Goal: Task Accomplishment & Management: Complete application form

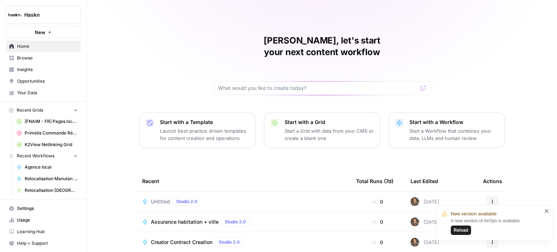
click at [461, 229] on span "Reload" at bounding box center [460, 230] width 14 height 7
click at [462, 229] on span "Reload" at bounding box center [460, 230] width 14 height 7
drag, startPoint x: 148, startPoint y: 53, endPoint x: 133, endPoint y: 60, distance: 16.4
click at [148, 53] on div "[PERSON_NAME], let's start your next content workflow Start with a Template Lau…" at bounding box center [322, 172] width 470 height 345
click at [74, 58] on span "Browse" at bounding box center [47, 58] width 61 height 7
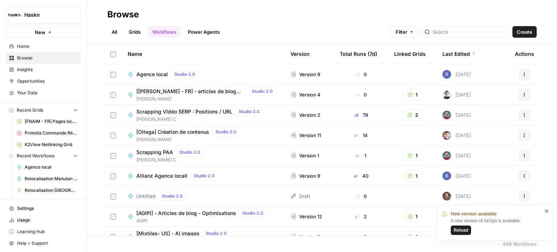
click at [452, 231] on button "Reload" at bounding box center [460, 229] width 20 height 9
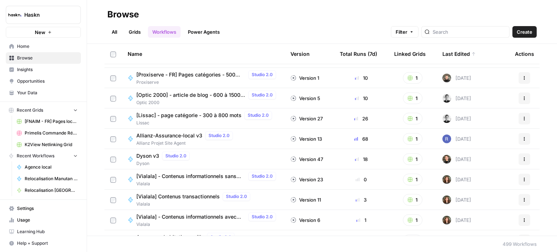
scroll to position [254, 0]
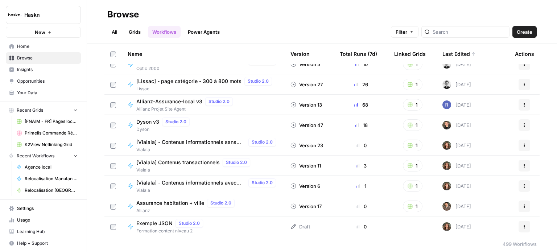
click at [115, 34] on link "All" at bounding box center [114, 32] width 14 height 12
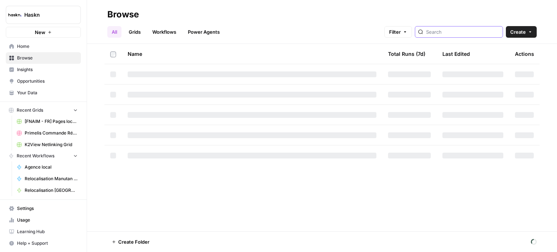
click at [451, 29] on input "search" at bounding box center [463, 31] width 74 height 7
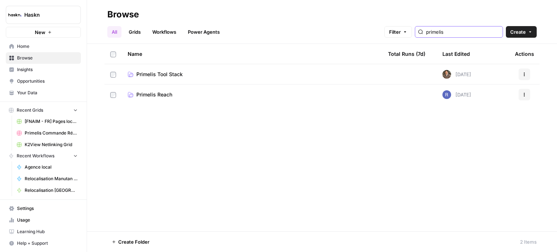
type input "primelis"
click at [170, 68] on td "Primelis Tool Stack" at bounding box center [252, 74] width 260 height 20
click at [171, 74] on span "Primelis Tool Stack" at bounding box center [159, 74] width 46 height 7
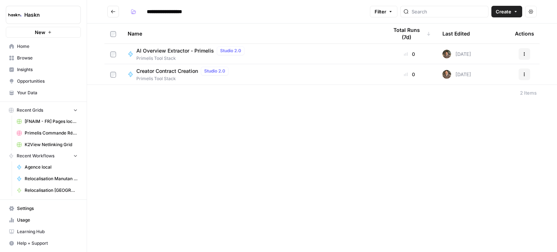
click at [175, 78] on span "Primelis Tool Stack" at bounding box center [183, 78] width 95 height 7
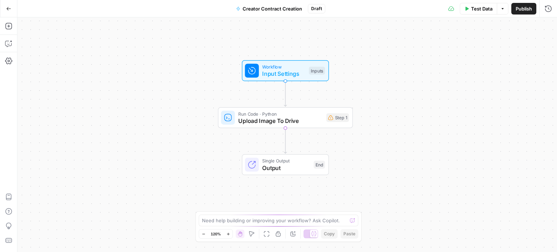
drag, startPoint x: 145, startPoint y: 134, endPoint x: 143, endPoint y: 118, distance: 16.8
click at [143, 118] on div "Workflow Input Settings Inputs Run Code · Python Upload Image To Drive Step 1 S…" at bounding box center [286, 134] width 539 height 234
click at [291, 72] on span "Input Settings" at bounding box center [283, 73] width 43 height 9
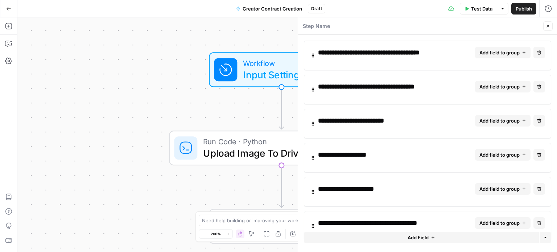
click at [510, 50] on span "Add field to group" at bounding box center [499, 52] width 40 height 7
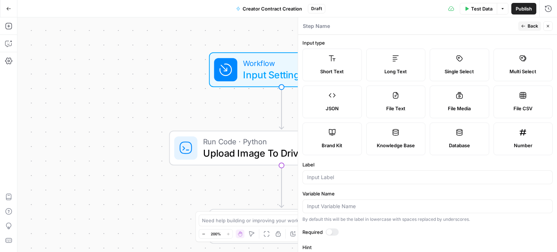
click at [526, 25] on button "Back" at bounding box center [529, 25] width 23 height 9
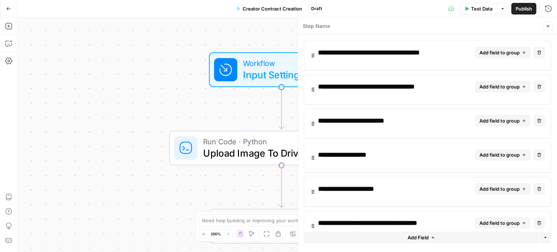
click at [310, 89] on icon "button" at bounding box center [313, 89] width 6 height 17
click at [522, 85] on icon "button" at bounding box center [524, 86] width 4 height 4
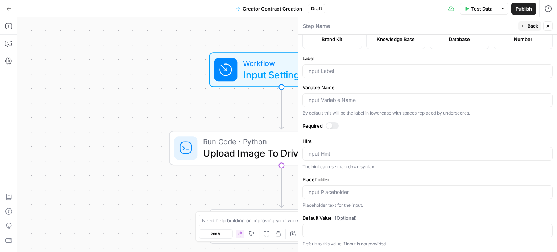
scroll to position [142, 0]
click at [522, 24] on icon "button" at bounding box center [523, 26] width 4 height 4
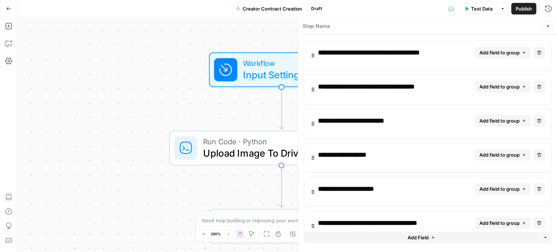
click at [491, 53] on span "Add field to group" at bounding box center [499, 52] width 40 height 7
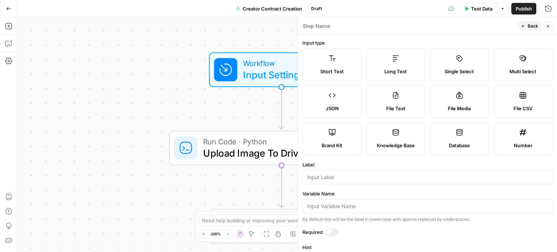
click at [361, 60] on label "Short Text" at bounding box center [331, 65] width 59 height 33
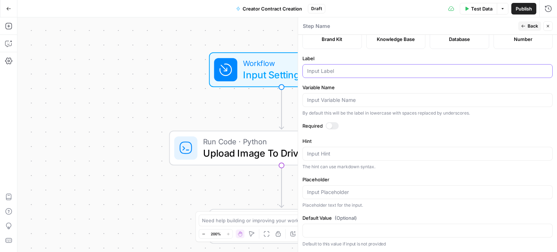
click at [367, 75] on input "Label" at bounding box center [427, 70] width 241 height 7
type input "CIvilité"
click at [346, 104] on input "Variable Name" at bounding box center [427, 99] width 241 height 7
type input "civilite_createur"
click at [333, 129] on div at bounding box center [331, 125] width 13 height 7
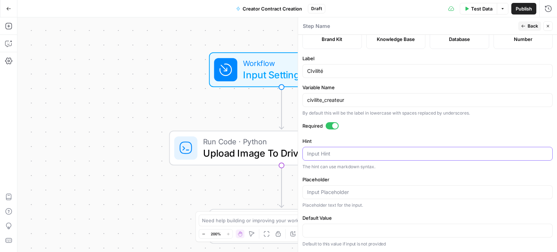
click at [332, 157] on textarea "Hint" at bounding box center [427, 153] width 241 height 7
type textarea "Sélectionner Madame ou Monsieur"
click at [345, 190] on input "Placeholder" at bounding box center [427, 191] width 241 height 7
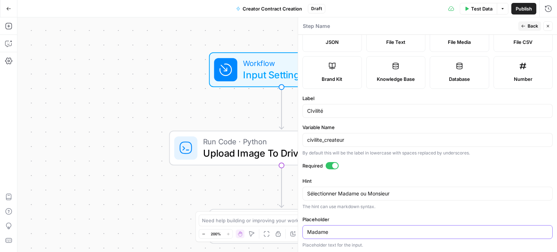
scroll to position [0, 0]
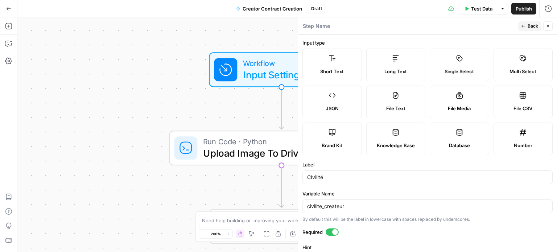
type input "Madame"
click at [489, 66] on label "Single Select" at bounding box center [458, 65] width 59 height 33
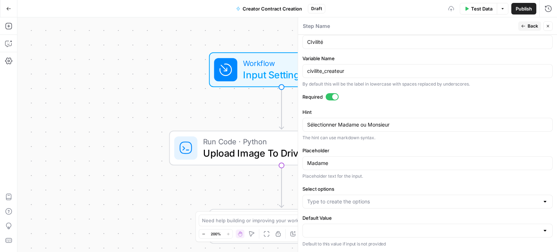
scroll to position [170, 0]
click at [344, 203] on input "Select options" at bounding box center [423, 201] width 232 height 7
click at [361, 200] on input "Select options" at bounding box center [423, 201] width 232 height 7
type input "Madame"
type input "Monsieur"
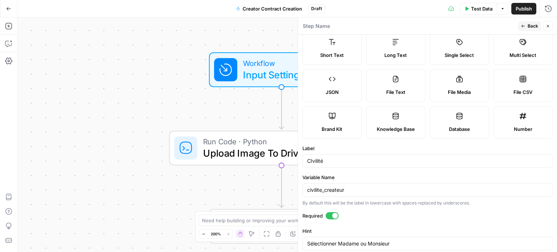
scroll to position [0, 0]
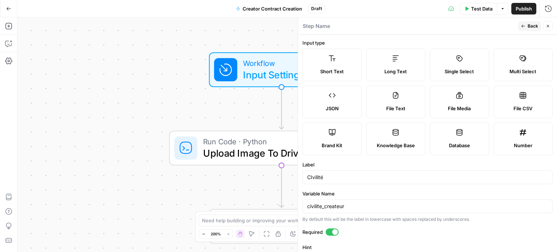
click at [531, 28] on span "Back" at bounding box center [532, 26] width 11 height 7
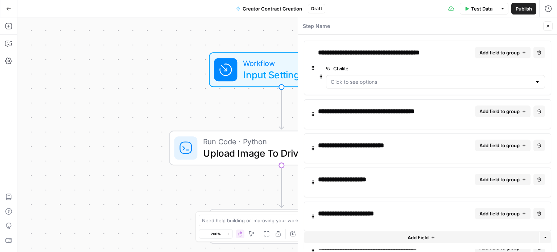
click at [513, 55] on span "Add field to group" at bounding box center [499, 52] width 40 height 7
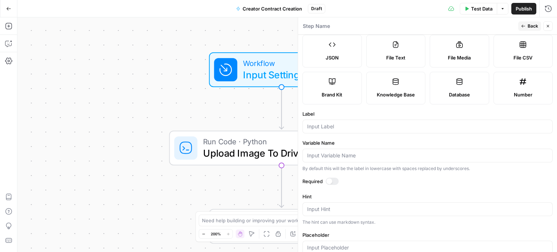
scroll to position [72, 0]
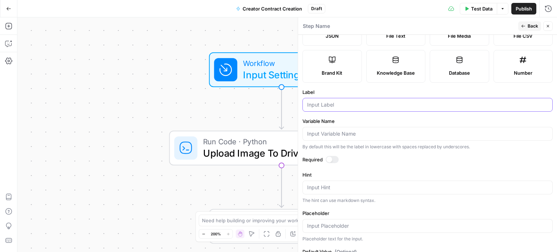
click at [351, 108] on input "Label" at bounding box center [427, 104] width 241 height 7
type input "Prénom"
click at [354, 137] on input "Variable Name" at bounding box center [427, 133] width 241 height 7
type input "prenom_createur"
click at [331, 162] on div at bounding box center [329, 160] width 6 height 6
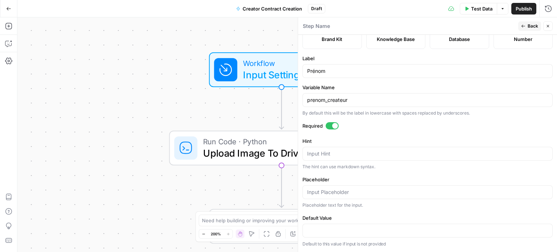
scroll to position [142, 0]
click at [331, 152] on textarea "Hint" at bounding box center [427, 153] width 241 height 7
click at [381, 156] on textarea "Hint" at bounding box center [427, 153] width 241 height 7
type textarea "Prénom du créateur"
click at [355, 192] on input "Placeholder" at bounding box center [427, 191] width 241 height 7
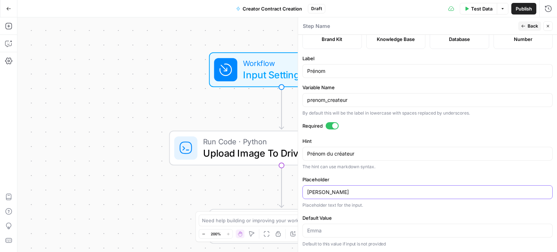
type input "Emma"
click at [530, 24] on span "Back" at bounding box center [532, 26] width 11 height 7
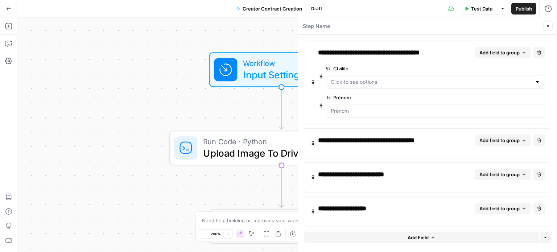
click at [504, 53] on span "Add field to group" at bounding box center [499, 52] width 40 height 7
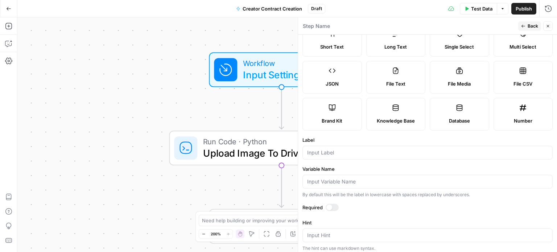
scroll to position [36, 0]
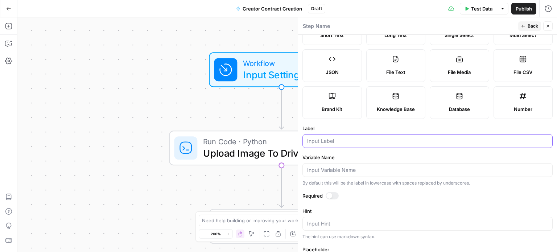
click at [354, 145] on input "Label" at bounding box center [427, 140] width 241 height 7
type input "Nom"
click at [334, 174] on input "Variable Name" at bounding box center [427, 169] width 241 height 7
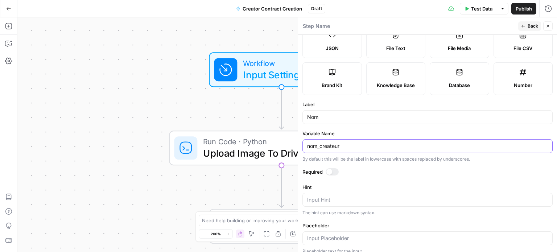
scroll to position [72, 0]
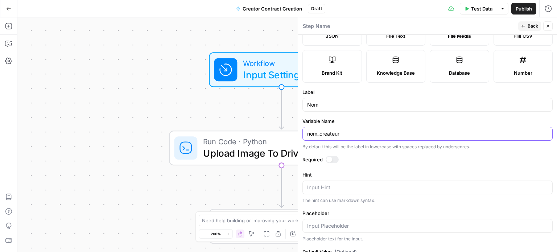
type input "nom_createur"
click at [328, 191] on form "Input type Short Text Long Text Single Select Multi Select JSON File Text File …" at bounding box center [427, 143] width 259 height 217
click at [331, 162] on div at bounding box center [329, 160] width 6 height 6
click at [330, 191] on textarea "Hint" at bounding box center [427, 187] width 241 height 7
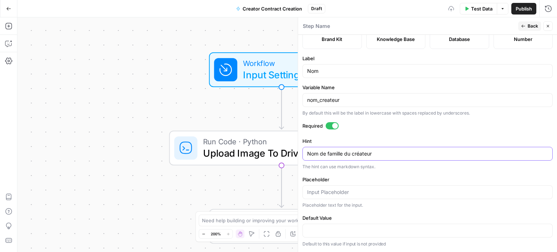
scroll to position [142, 0]
type textarea "Nom de famille du créateur"
click at [339, 193] on input "Placeholder" at bounding box center [427, 191] width 241 height 7
type input "Durand"
click at [526, 24] on button "Back" at bounding box center [529, 25] width 23 height 9
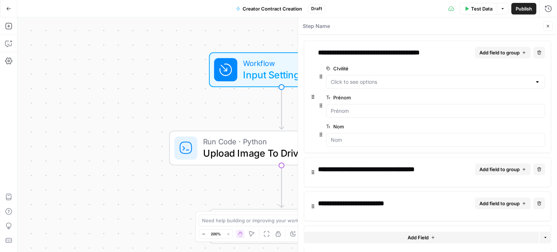
click at [500, 50] on span "Add field to group" at bounding box center [499, 52] width 40 height 7
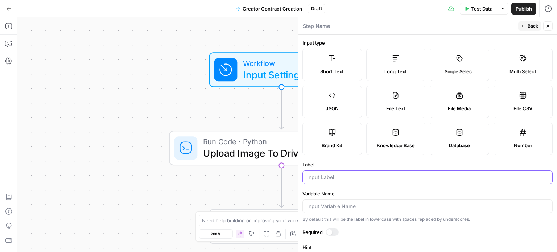
click at [336, 181] on input "Label" at bounding box center [427, 177] width 241 height 7
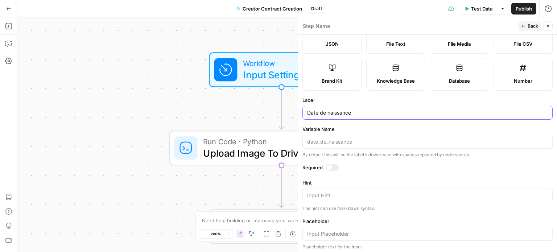
scroll to position [72, 0]
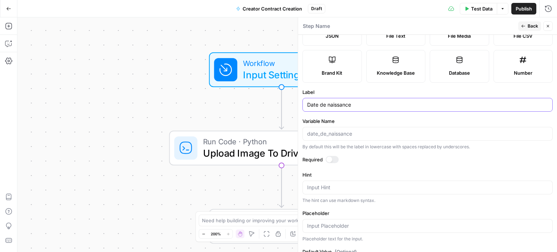
type input "Date de naissance"
click at [342, 137] on input "Variable Name" at bounding box center [427, 133] width 241 height 7
type input "date_naissance"
click at [329, 162] on div at bounding box center [329, 160] width 6 height 6
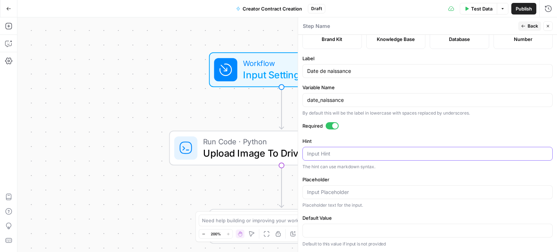
click at [329, 157] on textarea "Hint" at bounding box center [427, 153] width 241 height 7
type textarea "Date de naissance au format JJ/MM/AAAA"
click at [334, 194] on input "Placeholder" at bounding box center [427, 191] width 241 height 7
type input "14/06/1996"
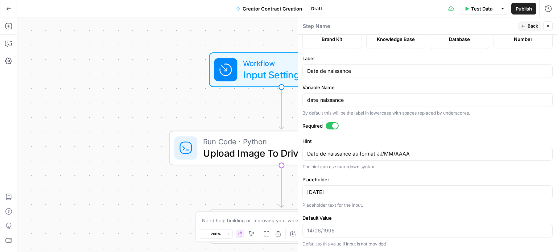
click at [532, 25] on span "Back" at bounding box center [532, 26] width 11 height 7
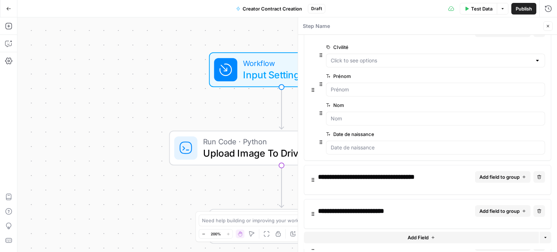
scroll to position [0, 0]
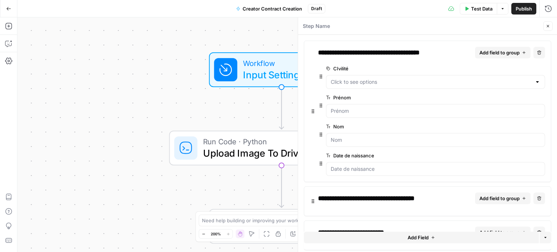
click at [512, 49] on span "Add field to group" at bounding box center [499, 52] width 40 height 7
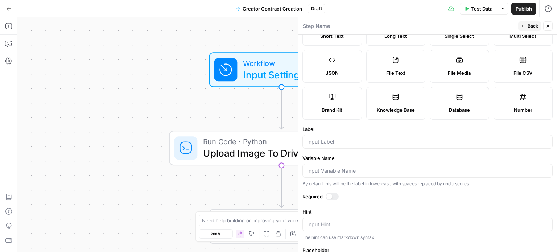
scroll to position [72, 0]
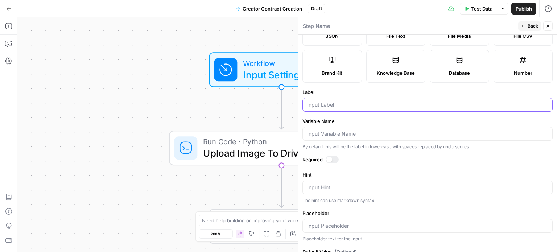
click at [361, 108] on input "Label" at bounding box center [427, 104] width 241 height 7
type input "Lieu de naissance"
click at [349, 137] on input "Variable Name" at bounding box center [427, 133] width 241 height 7
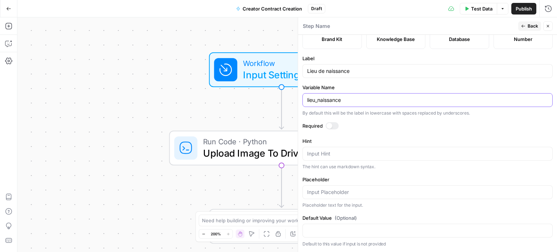
type input "lieu_naissance"
click at [340, 158] on div "Input Hint" at bounding box center [427, 154] width 250 height 14
type textarea "Ville + pays"
click at [335, 194] on input "Placeholder" at bounding box center [427, 191] width 241 height 7
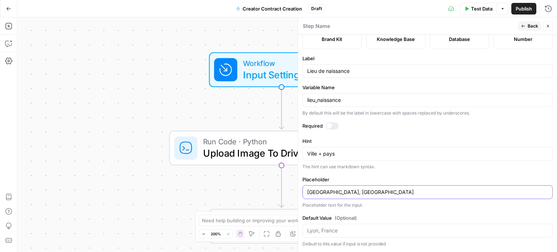
type input "Lyon, France"
click at [530, 26] on span "Back" at bounding box center [532, 26] width 11 height 7
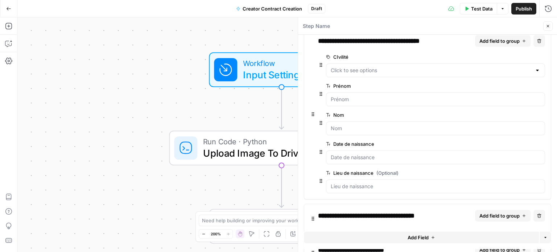
scroll to position [0, 0]
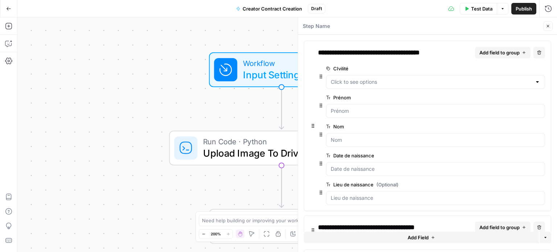
click at [510, 56] on button "Add field to group" at bounding box center [502, 53] width 55 height 12
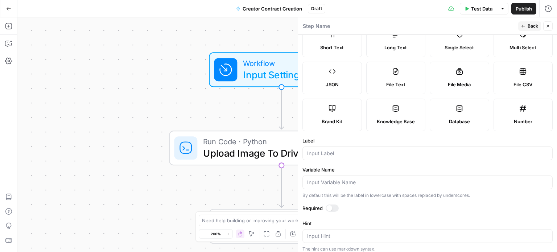
scroll to position [36, 0]
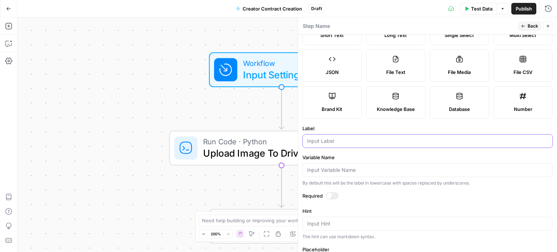
click at [346, 145] on input "Label" at bounding box center [427, 140] width 241 height 7
type input "Adresse postale"
click at [336, 174] on input "Variable Name" at bounding box center [427, 169] width 241 height 7
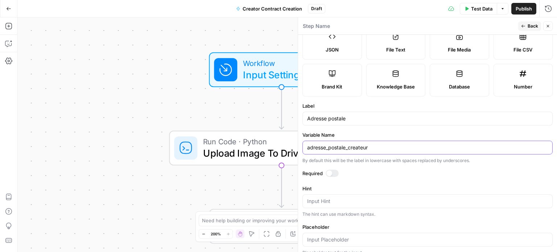
scroll to position [142, 0]
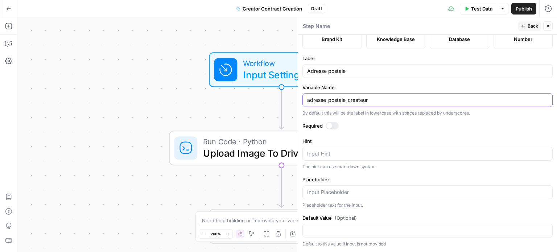
type input "adresse_postale_createur"
click at [365, 154] on textarea "Hint" at bounding box center [427, 153] width 241 height 7
type textarea "Adresse complète pour le contrat"
click at [404, 191] on input "Placeholder" at bounding box center [427, 191] width 241 height 7
paste input "12 rue des Fleurs, 69001 Lyon"
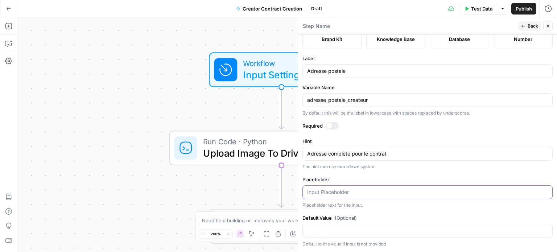
type input "12 rue des Fleurs, 69001 Lyon"
click at [524, 25] on icon "button" at bounding box center [523, 26] width 4 height 4
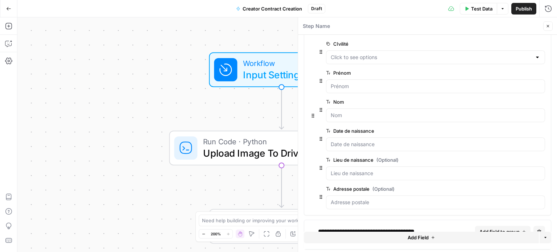
scroll to position [36, 0]
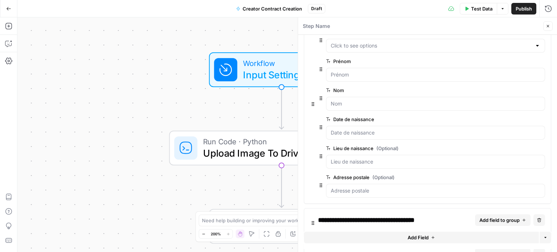
click at [511, 118] on span "edit field" at bounding box center [518, 119] width 16 height 6
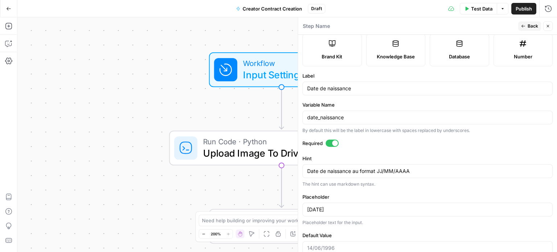
scroll to position [142, 0]
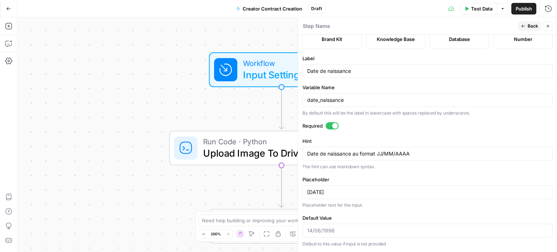
click at [334, 124] on div at bounding box center [335, 126] width 6 height 6
click at [532, 26] on span "Back" at bounding box center [532, 26] width 11 height 7
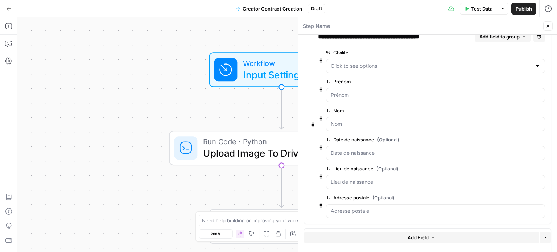
scroll to position [0, 0]
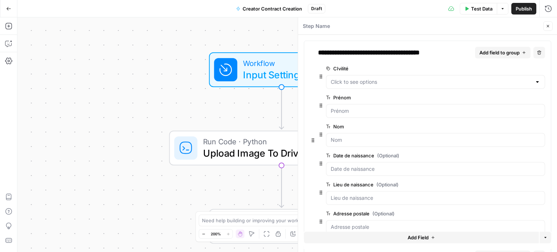
click at [496, 46] on div "**********" at bounding box center [427, 140] width 247 height 199
click at [494, 51] on span "Add field to group" at bounding box center [499, 52] width 40 height 7
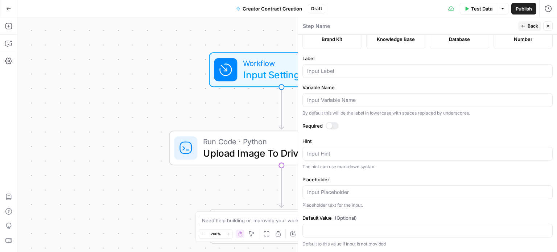
scroll to position [109, 0]
click at [338, 75] on input "Label" at bounding box center [427, 70] width 241 height 7
type input "Nationalité"
click at [327, 104] on input "Variable Name" at bounding box center [427, 99] width 241 height 7
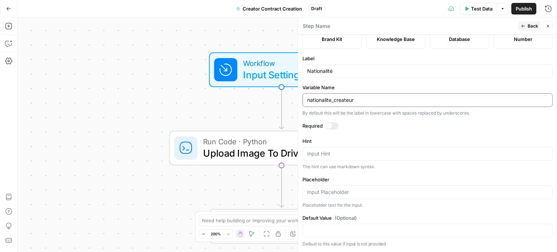
type input "nationalite_createur"
click at [338, 152] on textarea "Hint" at bounding box center [427, 153] width 241 height 7
type textarea "Obligatoire si personne physique"
click at [332, 192] on input "Placeholder" at bounding box center [427, 191] width 241 height 7
type input "Française"
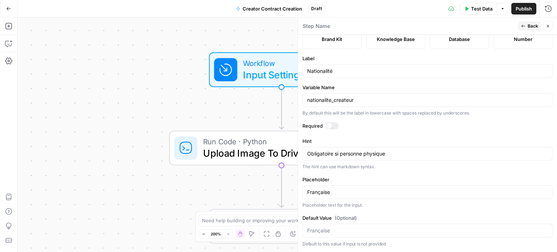
click at [532, 28] on span "Back" at bounding box center [532, 26] width 11 height 7
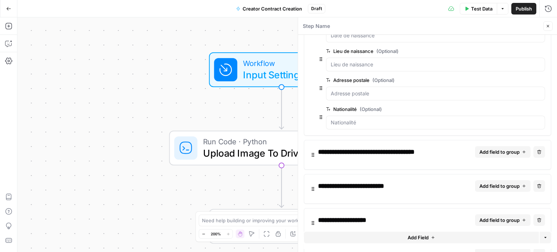
scroll to position [145, 0]
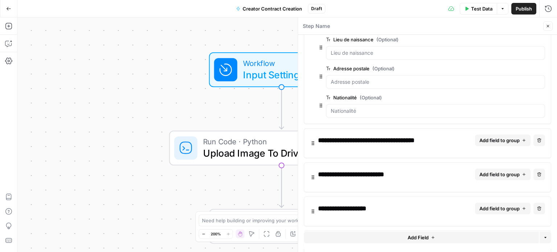
click at [493, 142] on span "Add field to group" at bounding box center [499, 140] width 40 height 7
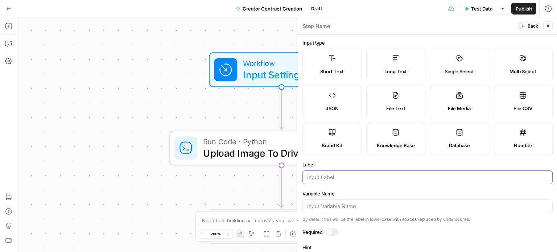
click at [327, 181] on input "Label" at bounding box center [427, 177] width 241 height 7
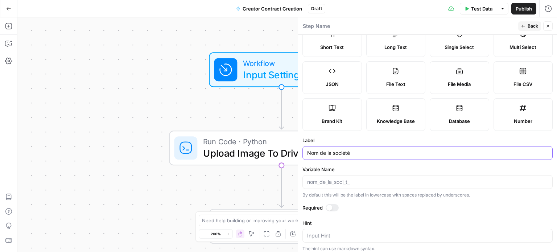
scroll to position [36, 0]
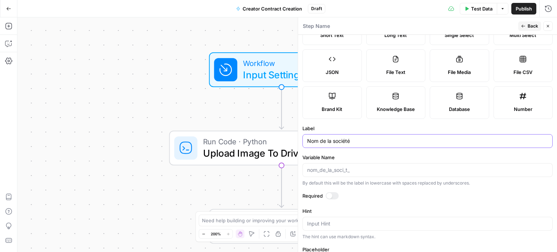
type input "Nom de la société"
click at [339, 174] on input "Variable Name" at bounding box center [427, 169] width 241 height 7
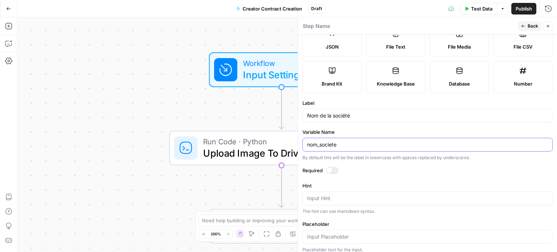
scroll to position [72, 0]
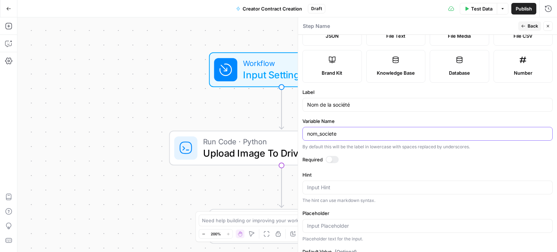
type input "nom_societe"
click at [333, 163] on div at bounding box center [331, 159] width 13 height 7
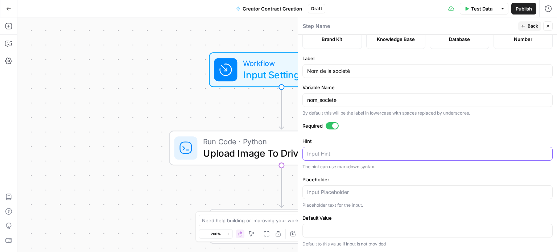
click at [326, 157] on textarea "Hint" at bounding box center [427, 153] width 241 height 7
type textarea "Dénomination sociale exacte"
click at [331, 190] on input "Placeholder" at bounding box center [427, 191] width 241 height 7
type input "CREA MEDIA SAS"
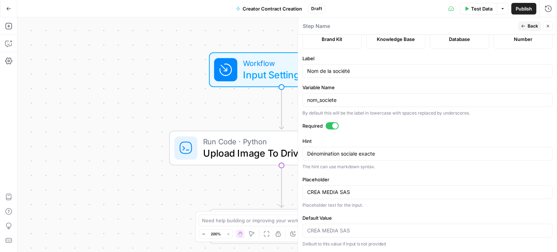
click at [529, 24] on span "Back" at bounding box center [532, 26] width 11 height 7
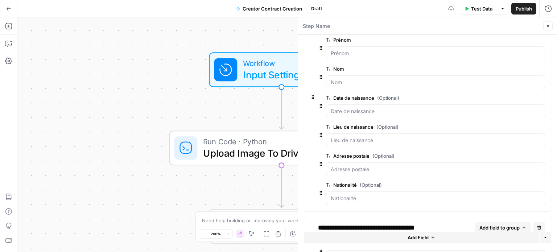
scroll to position [109, 0]
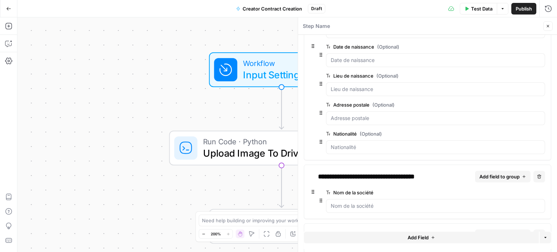
click at [507, 173] on span "Add field to group" at bounding box center [499, 176] width 40 height 7
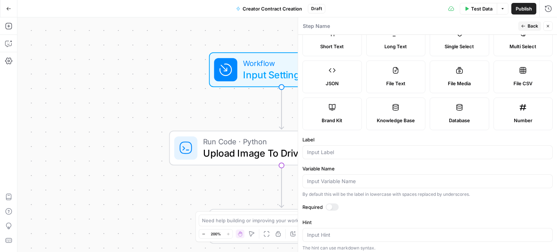
scroll to position [36, 0]
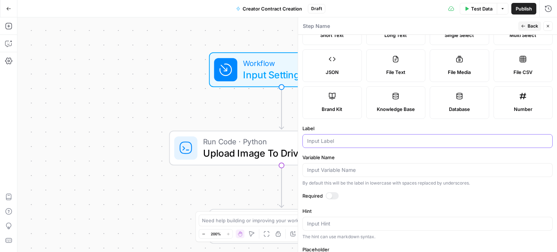
click at [365, 145] on input "Label" at bounding box center [427, 140] width 241 height 7
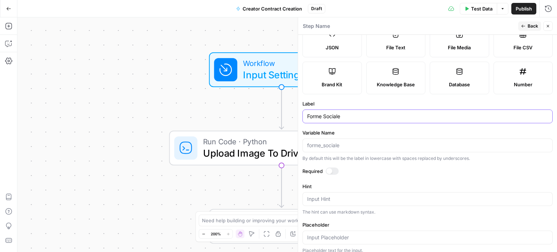
scroll to position [72, 0]
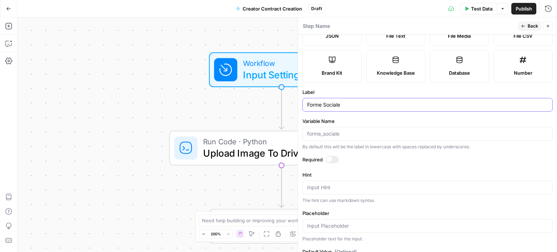
type input "Forme Sociale"
click at [331, 163] on div at bounding box center [331, 159] width 13 height 7
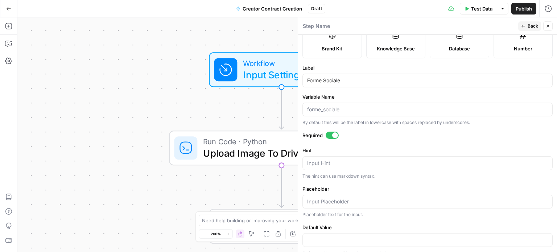
scroll to position [109, 0]
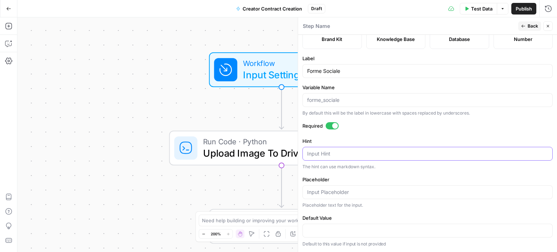
click at [333, 157] on textarea "Hint" at bounding box center [427, 153] width 241 height 7
type textarea "EX. SAS, SARL, EURL, SA."
click at [338, 192] on input "Placeholder" at bounding box center [427, 191] width 241 height 7
type input "SAS"
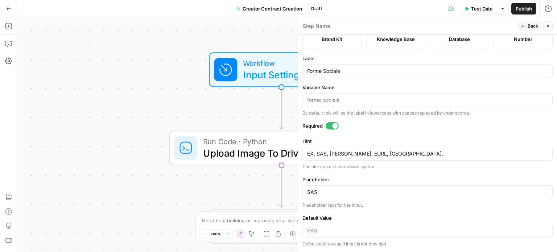
click at [525, 25] on icon "button" at bounding box center [523, 26] width 4 height 4
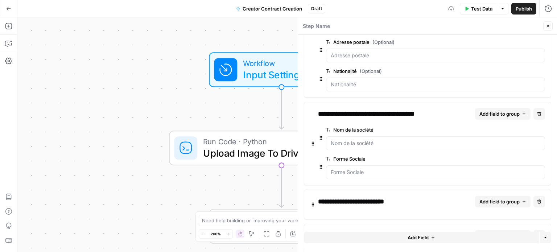
scroll to position [181, 0]
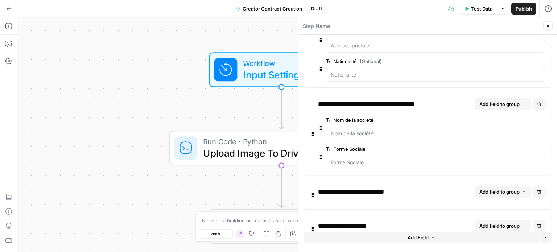
click at [503, 100] on span "Add field to group" at bounding box center [499, 103] width 40 height 7
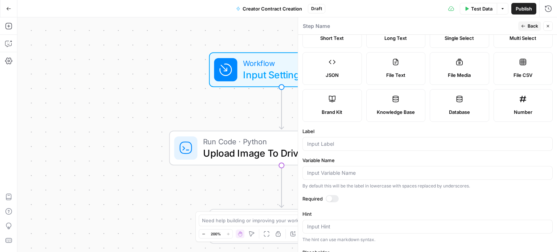
scroll to position [72, 0]
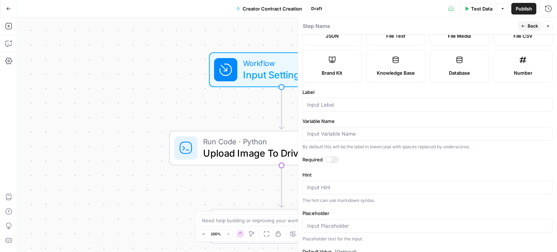
click at [335, 112] on div "Label" at bounding box center [427, 99] width 250 height 23
click at [335, 112] on div at bounding box center [427, 105] width 250 height 14
type input "Adresse du siège"
click at [334, 137] on input "Variable Name" at bounding box center [427, 133] width 241 height 7
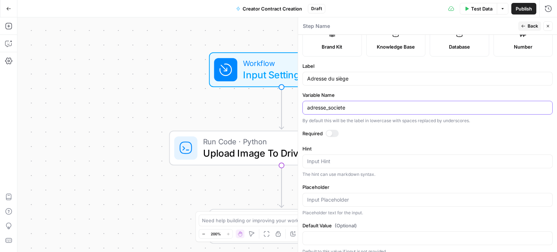
scroll to position [109, 0]
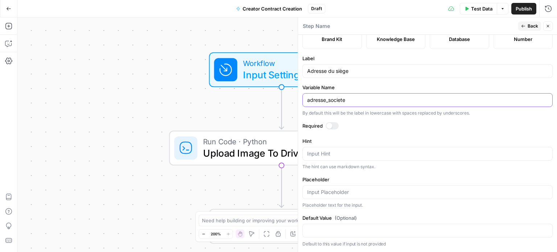
type input "adresse_societe"
click at [340, 157] on textarea "Hint" at bounding box center [427, 153] width 241 height 7
type textarea "Adresse complète du siège social"
click at [359, 187] on div at bounding box center [427, 192] width 250 height 14
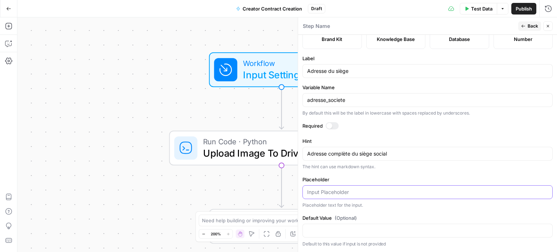
paste input "4 av. de l’Opéra, 75001 Paris"
type input "4 av. de l’Opéra, 75001 Paris"
click at [528, 19] on header "Step Name Back Close" at bounding box center [427, 25] width 259 height 17
click at [528, 22] on button "Back" at bounding box center [529, 25] width 23 height 9
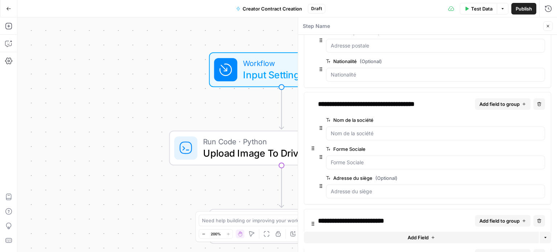
scroll to position [217, 0]
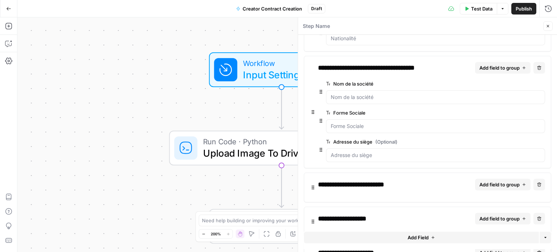
click at [513, 66] on span "Add field to group" at bounding box center [499, 67] width 40 height 7
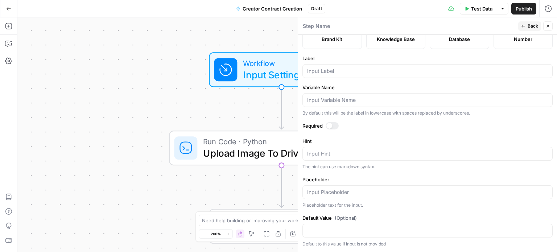
scroll to position [105, 0]
click at [345, 158] on textarea "Hint" at bounding box center [427, 154] width 241 height 7
type textarea "Ville"
click at [366, 196] on div at bounding box center [427, 192] width 250 height 14
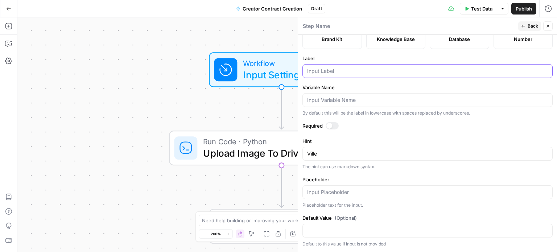
click at [348, 69] on input "Label" at bounding box center [427, 70] width 241 height 7
type input "Ville"
click at [332, 129] on div at bounding box center [331, 125] width 13 height 7
click at [366, 191] on input "Placeholder" at bounding box center [427, 191] width 241 height 7
type input "Paris"
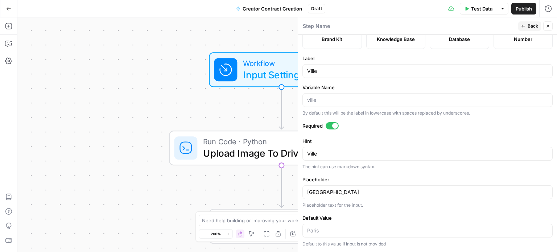
click at [524, 23] on button "Back" at bounding box center [529, 25] width 23 height 9
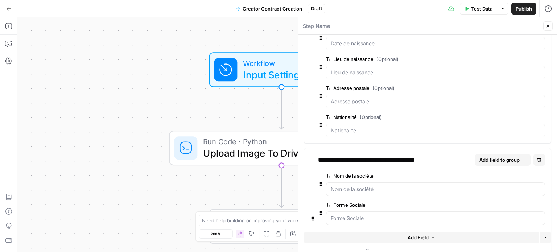
scroll to position [217, 0]
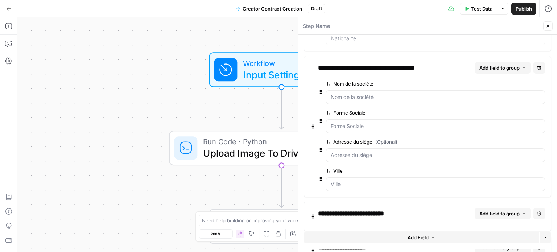
click at [515, 140] on span "edit field" at bounding box center [518, 142] width 16 height 6
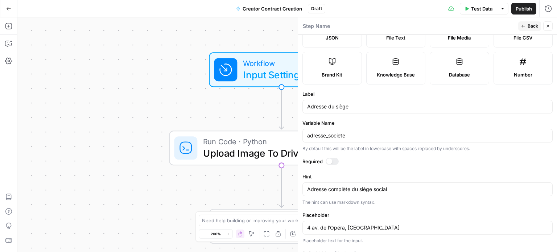
scroll to position [142, 0]
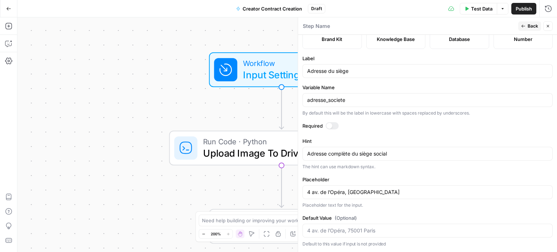
click at [333, 127] on div at bounding box center [331, 125] width 13 height 7
click at [529, 25] on span "Back" at bounding box center [532, 26] width 11 height 7
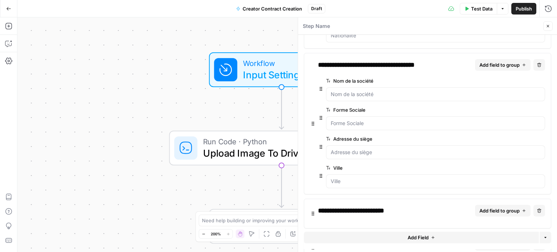
scroll to position [218, 0]
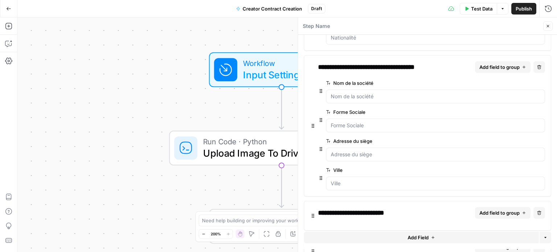
click at [490, 63] on span "Add field to group" at bounding box center [499, 66] width 40 height 7
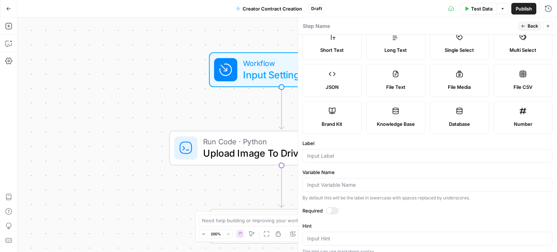
scroll to position [36, 0]
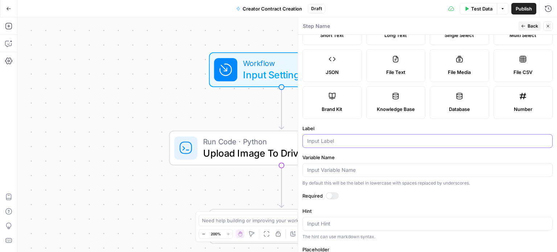
click at [325, 145] on input "Label" at bounding box center [427, 140] width 241 height 7
type input "Numéro SIREN"
click at [333, 174] on input "Variable Name" at bounding box center [427, 169] width 241 height 7
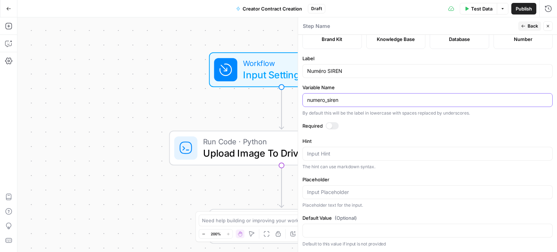
type input "numero_siren"
click at [328, 129] on div at bounding box center [329, 126] width 6 height 6
click at [325, 157] on textarea "Hint" at bounding box center [427, 153] width 241 height 7
type textarea "9 chiffres, sans espaces."
click at [366, 196] on input "Placeholder" at bounding box center [427, 191] width 241 height 7
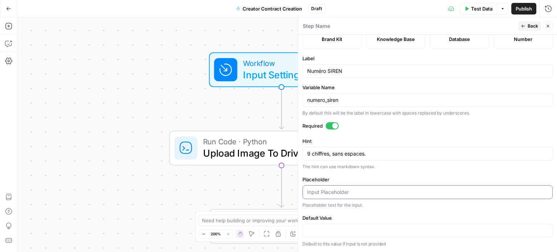
paste input "905123456"
type input "905123456"
click at [524, 25] on icon "button" at bounding box center [523, 26] width 4 height 4
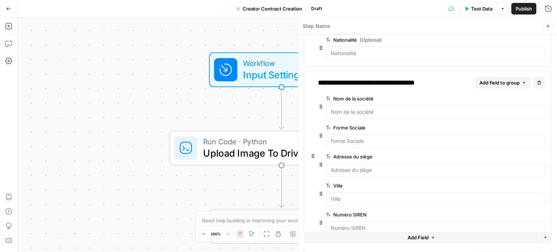
scroll to position [181, 0]
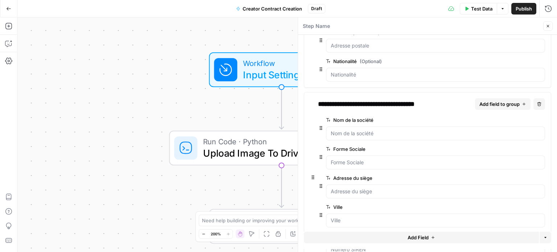
click at [502, 101] on span "Add field to group" at bounding box center [499, 103] width 40 height 7
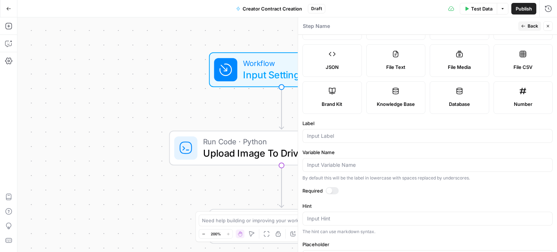
scroll to position [72, 0]
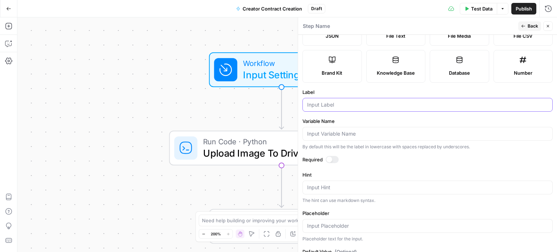
click at [351, 108] on input "Label" at bounding box center [427, 104] width 241 height 7
type input "Civilité du représentant"
click at [349, 137] on input "Variable Name" at bounding box center [427, 133] width 241 height 7
type input "civilite_representant"
click at [333, 163] on div at bounding box center [331, 159] width 13 height 7
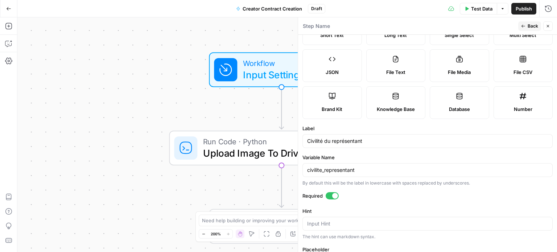
scroll to position [0, 0]
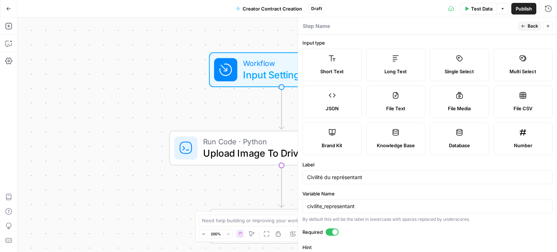
click at [489, 51] on label "Single Select" at bounding box center [458, 65] width 59 height 33
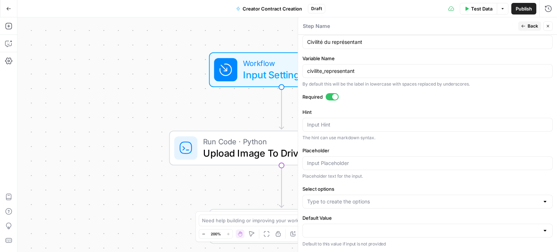
scroll to position [170, 0]
click at [334, 123] on textarea "Hint" at bounding box center [427, 124] width 241 height 7
type textarea "Civilité du représentant légal."
click at [353, 165] on input "Placeholder" at bounding box center [427, 162] width 241 height 7
type input "Monsieur"
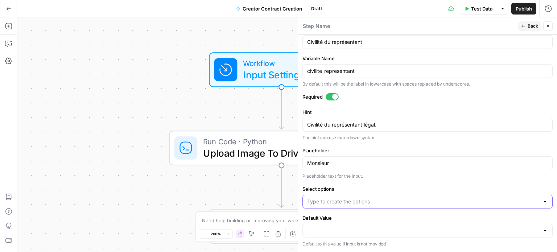
click at [344, 203] on input "Select options" at bounding box center [423, 201] width 232 height 7
type input "Madame"
type input "Monsieur"
click at [525, 22] on button "Back" at bounding box center [529, 25] width 23 height 9
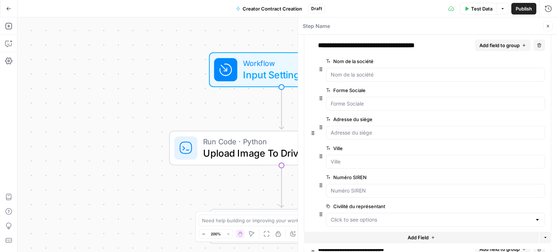
scroll to position [217, 0]
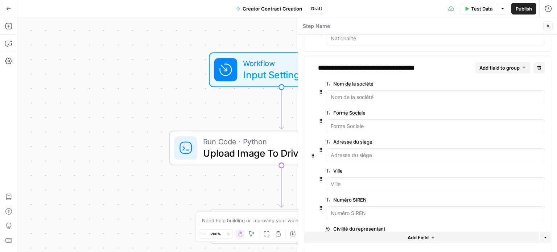
click at [508, 67] on span "Add field to group" at bounding box center [499, 67] width 40 height 7
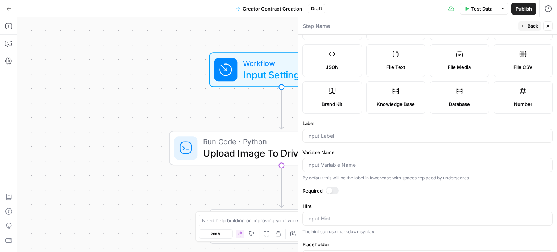
scroll to position [72, 0]
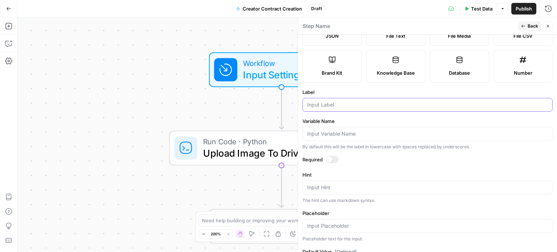
click at [370, 108] on input "Label" at bounding box center [427, 104] width 241 height 7
type input "Prénom du représentant"
click at [335, 141] on div at bounding box center [427, 134] width 250 height 14
type input "prenom_representant"
click at [331, 162] on div at bounding box center [329, 160] width 6 height 6
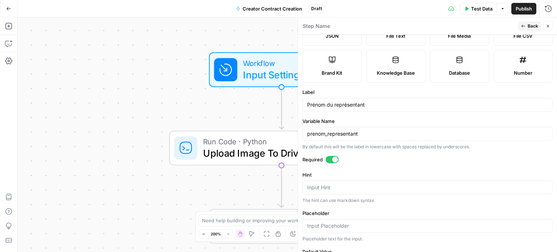
scroll to position [109, 0]
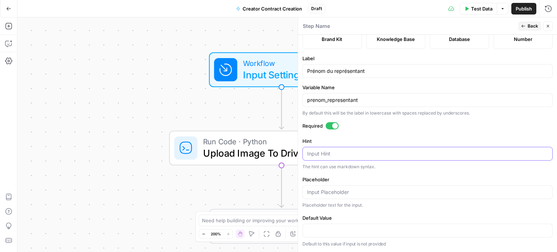
click at [337, 157] on textarea "Hint" at bounding box center [427, 153] width 241 height 7
type textarea "Prénom du représentant légal."
click at [340, 193] on input "Placeholder" at bounding box center [427, 191] width 241 height 7
type input "Thomas"
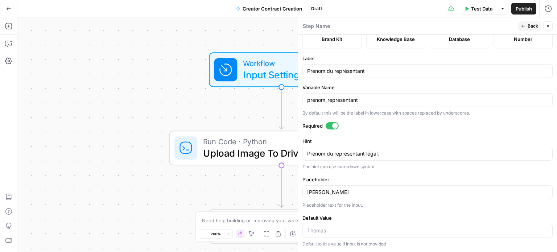
click at [532, 25] on span "Back" at bounding box center [532, 26] width 11 height 7
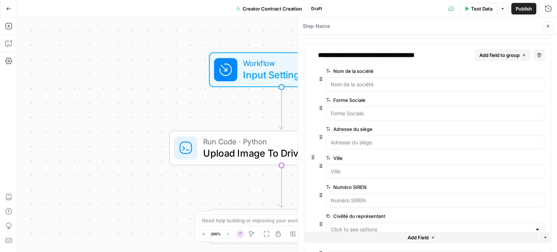
scroll to position [217, 0]
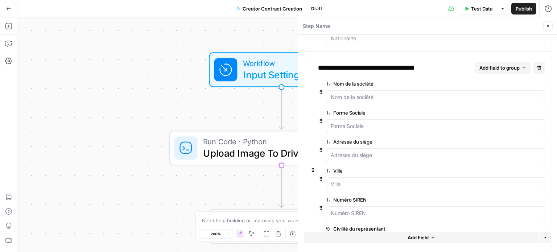
click at [502, 65] on span "Add field to group" at bounding box center [499, 67] width 40 height 7
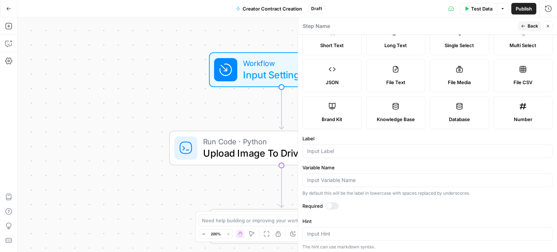
scroll to position [36, 0]
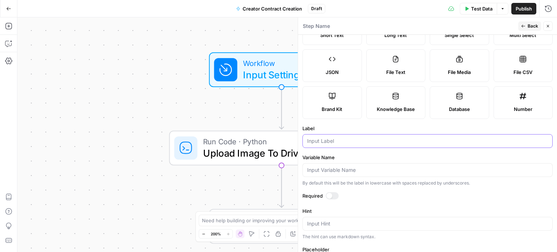
click at [342, 145] on input "Label" at bounding box center [427, 140] width 241 height 7
type input "Nom du représentant"
click at [342, 174] on input "Variable Name" at bounding box center [427, 169] width 241 height 7
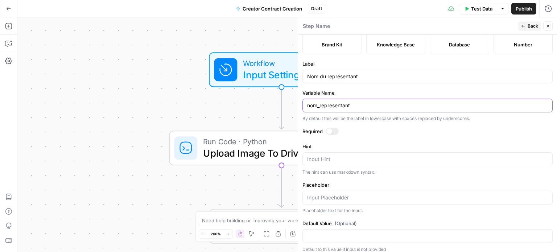
scroll to position [109, 0]
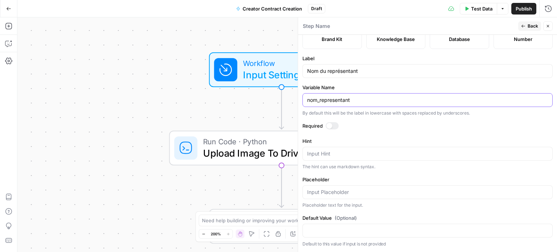
type input "nom_representant"
click at [344, 157] on textarea "Hint" at bounding box center [427, 153] width 241 height 7
type textarea "Nom du représentant légal."
click at [344, 195] on input "Placeholder" at bounding box center [427, 191] width 241 height 7
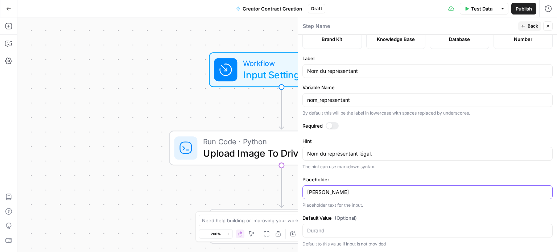
type input "Durand"
click at [526, 27] on button "Back" at bounding box center [529, 25] width 23 height 9
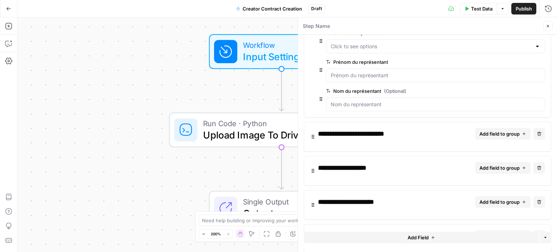
scroll to position [435, 0]
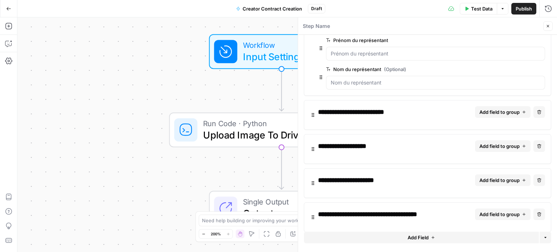
click at [492, 108] on span "Add field to group" at bounding box center [499, 111] width 40 height 7
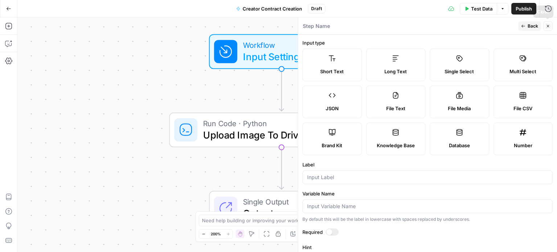
click at [548, 25] on icon "button" at bounding box center [548, 26] width 3 height 3
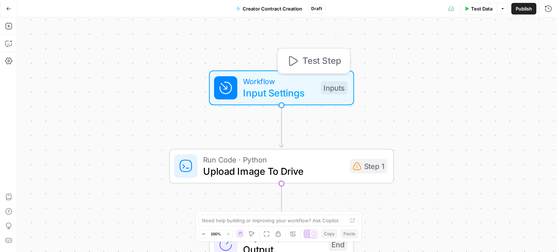
click at [330, 87] on div "Inputs" at bounding box center [333, 87] width 27 height 13
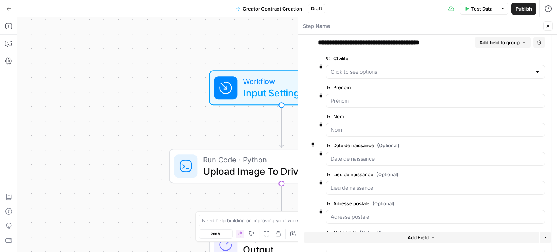
scroll to position [0, 0]
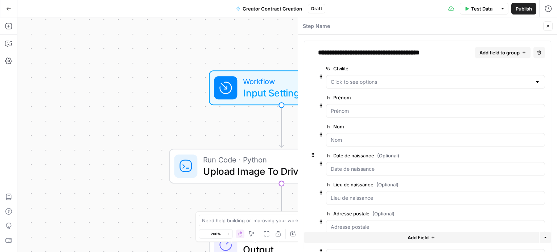
click at [548, 26] on icon "button" at bounding box center [547, 26] width 4 height 4
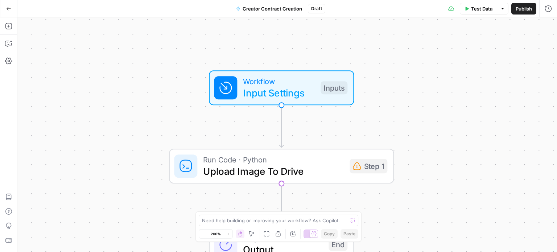
click at [485, 10] on span "Test Data" at bounding box center [481, 8] width 21 height 7
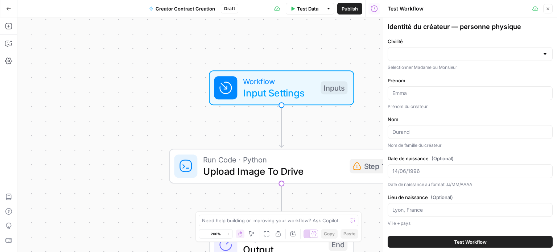
click at [480, 49] on div at bounding box center [469, 54] width 165 height 14
click at [487, 40] on label "CIvilité" at bounding box center [469, 41] width 165 height 7
click at [487, 50] on input "CIvilité" at bounding box center [465, 53] width 147 height 7
click at [528, 26] on div "Identité du créateur — personne physique" at bounding box center [469, 27] width 165 height 10
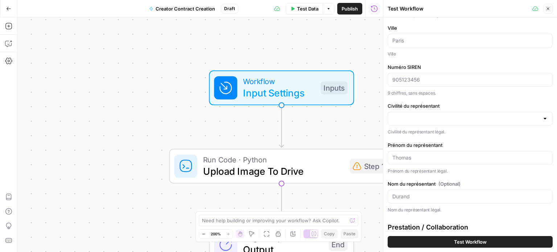
scroll to position [435, 0]
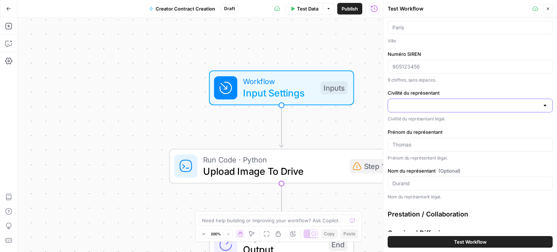
click at [439, 105] on input "Civilité du représentant" at bounding box center [465, 105] width 147 height 7
click at [464, 84] on div "Identité du créateur — personne morale Nom de la société Dénomination sociale e…" at bounding box center [469, 40] width 165 height 322
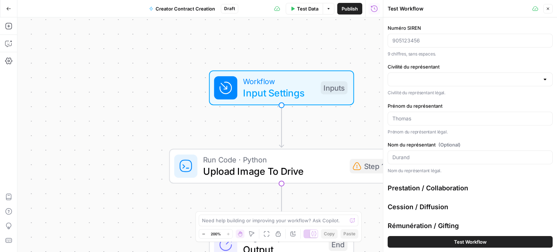
scroll to position [481, 0]
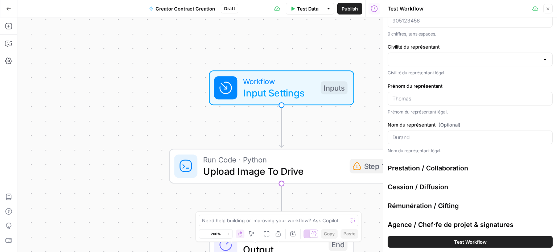
drag, startPoint x: 398, startPoint y: 164, endPoint x: 498, endPoint y: 223, distance: 115.5
click at [515, 220] on div "Agence / Chef·fe de projet & signatures" at bounding box center [469, 225] width 165 height 10
